Goal: Information Seeking & Learning: Learn about a topic

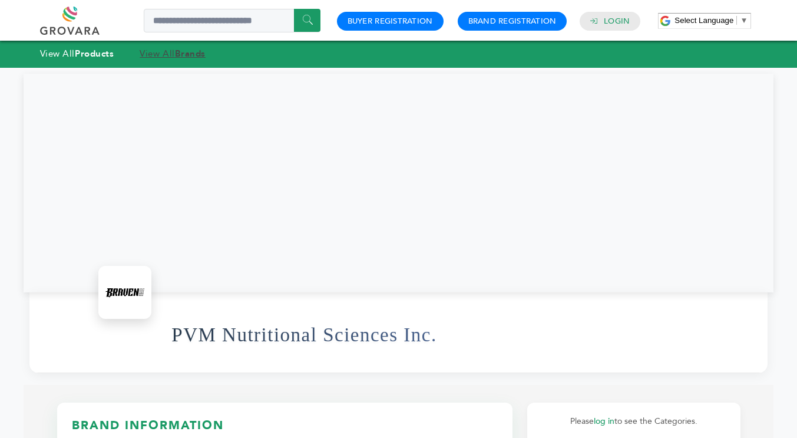
click at [176, 55] on link "View All Brands" at bounding box center [173, 54] width 66 height 12
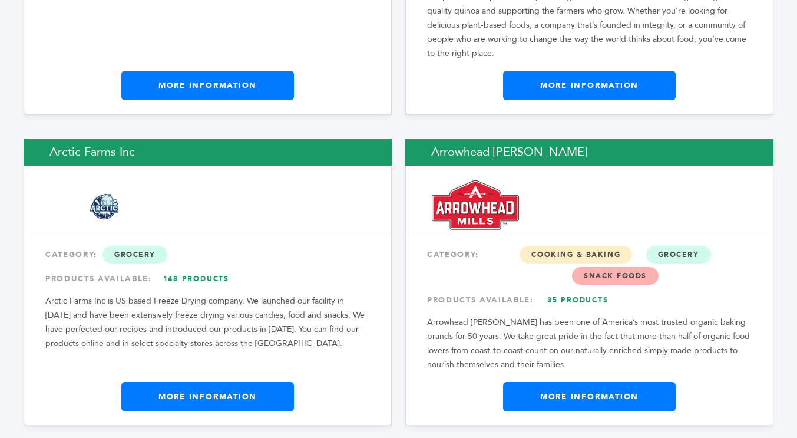
scroll to position [1709, 0]
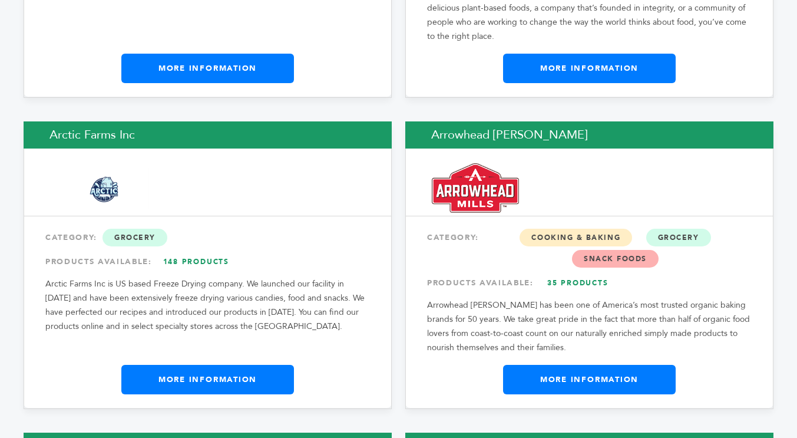
drag, startPoint x: 738, startPoint y: 222, endPoint x: 738, endPoint y: 259, distance: 37.1
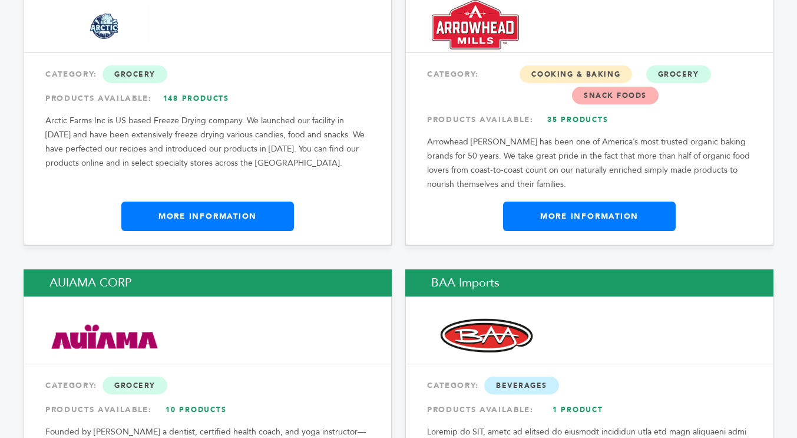
scroll to position [1893, 0]
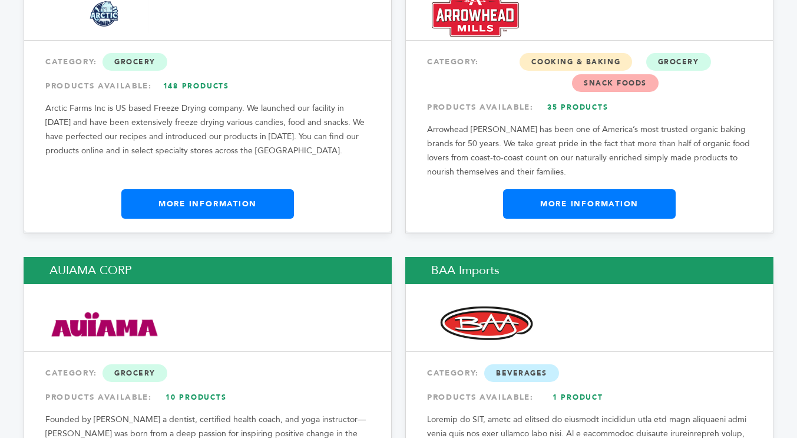
drag, startPoint x: 738, startPoint y: 255, endPoint x: 737, endPoint y: 318, distance: 62.5
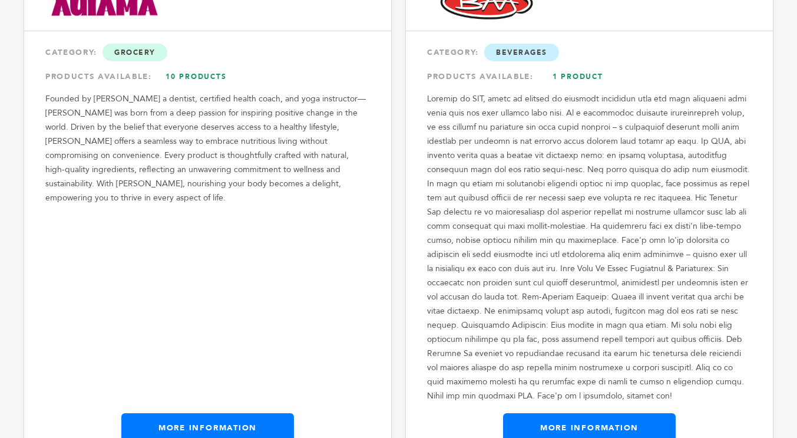
drag, startPoint x: 774, startPoint y: 244, endPoint x: 780, endPoint y: 312, distance: 68.0
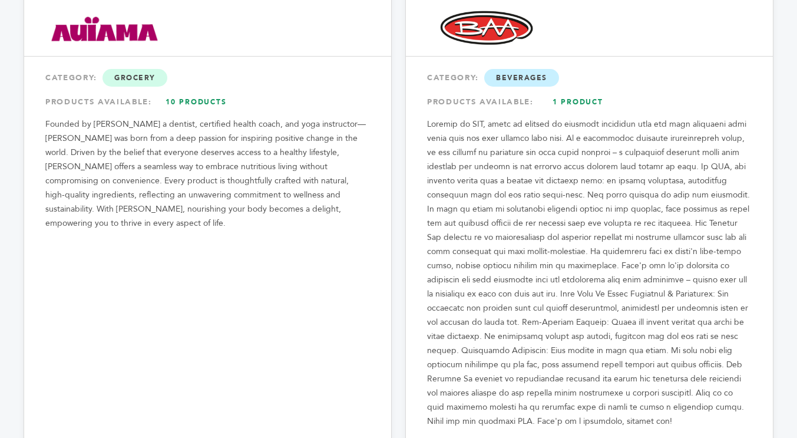
scroll to position [2229, 0]
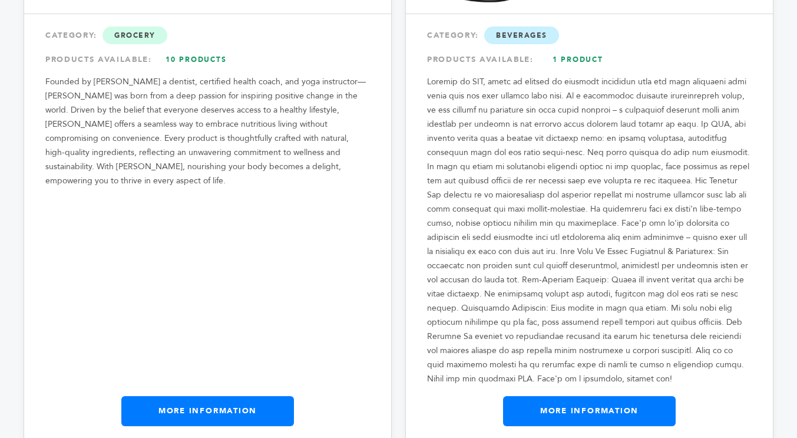
click at [213, 396] on link "More Information" at bounding box center [207, 410] width 173 height 29
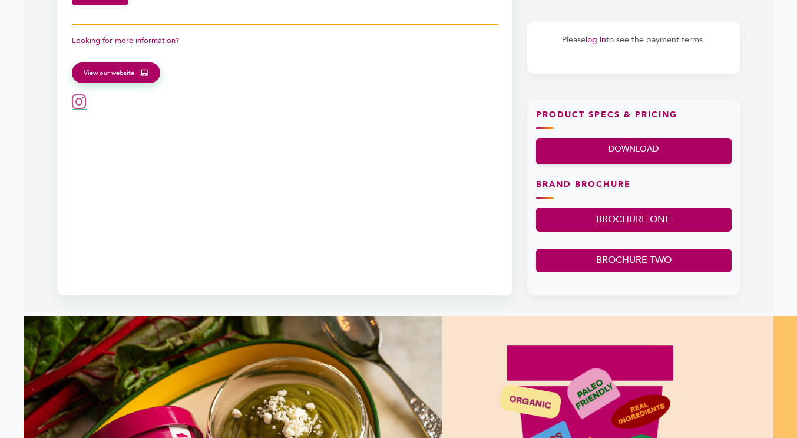
scroll to position [539, 0]
